Goal: Information Seeking & Learning: Learn about a topic

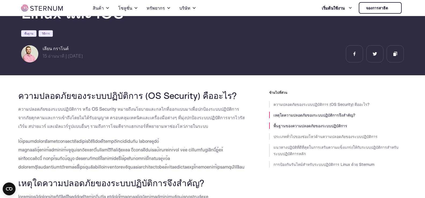
scroll to position [50, 0]
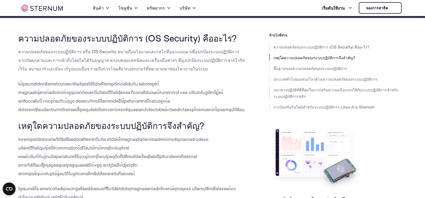
scroll to position [107, 0]
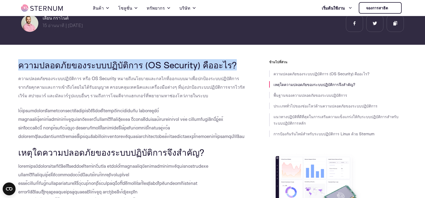
drag, startPoint x: 19, startPoint y: 64, endPoint x: 228, endPoint y: 60, distance: 209.4
click at [228, 60] on font "ความปลอดภัยของระบบปฏิบัติการ (OS Security) คืออะไร?" at bounding box center [127, 64] width 219 height 11
copy font "ความปลอดภัยของระบบปฏิบัติการ (OS Security) คืออะไร?"
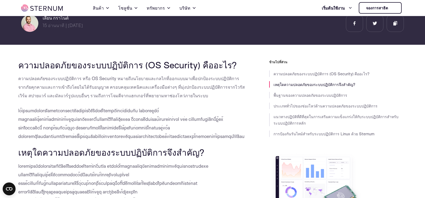
click at [202, 83] on p "ความปลอดภัยของระบบปฏิบัติการ หรือ OS Security หมายถึงนโยบายและกลไกที่ออกแบบมาเพ…" at bounding box center [131, 87] width 227 height 26
drag, startPoint x: 20, startPoint y: 65, endPoint x: 230, endPoint y: 63, distance: 210.2
click at [230, 63] on h2 "ความปลอดภัยของระบบปฏิบัติการ (OS Security) คืออะไร?" at bounding box center [131, 65] width 227 height 10
copy font "ความปลอดภัยของระบบปฏิบัติการ (OS Security) คืออะไร?"
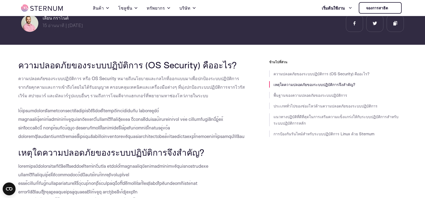
scroll to position [54, 0]
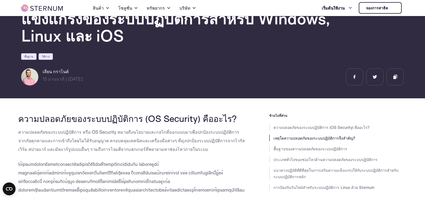
drag, startPoint x: 101, startPoint y: 79, endPoint x: 48, endPoint y: 70, distance: 53.3
click at [47, 70] on div "เลียน กราโนต์ 15 อ่านนาที | [DATE] อ่านนาที |" at bounding box center [68, 76] width 94 height 17
click at [115, 75] on div "เลียน กราโนต์ 15 อ่านนาที | [DATE] อ่านนาที |" at bounding box center [68, 76] width 94 height 17
drag, startPoint x: 71, startPoint y: 71, endPoint x: 42, endPoint y: 71, distance: 29.5
click at [42, 71] on div "เลียน กราโนต์ 15 อ่านนาที | [DATE] อ่านนาที |" at bounding box center [68, 76] width 94 height 17
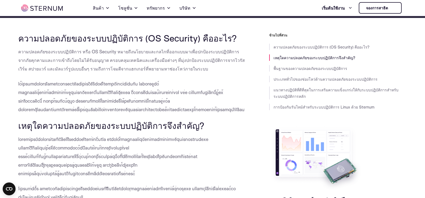
scroll to position [107, 0]
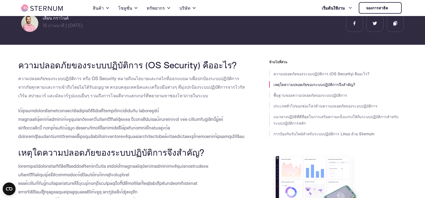
click at [23, 83] on p "ความปลอดภัยของระบบปฏิบัติการ หรือ OS Security หมายถึงนโยบายและกลไกที่ออกแบบมาเพ…" at bounding box center [131, 87] width 227 height 26
drag, startPoint x: 18, startPoint y: 78, endPoint x: 138, endPoint y: 134, distance: 132.9
copy div "loremipsuัdolorsitamิcัaิeli seืd EI Temporin utlabึetdoloremagnaalี่enimadmini…"
